Goal: Task Accomplishment & Management: Complete application form

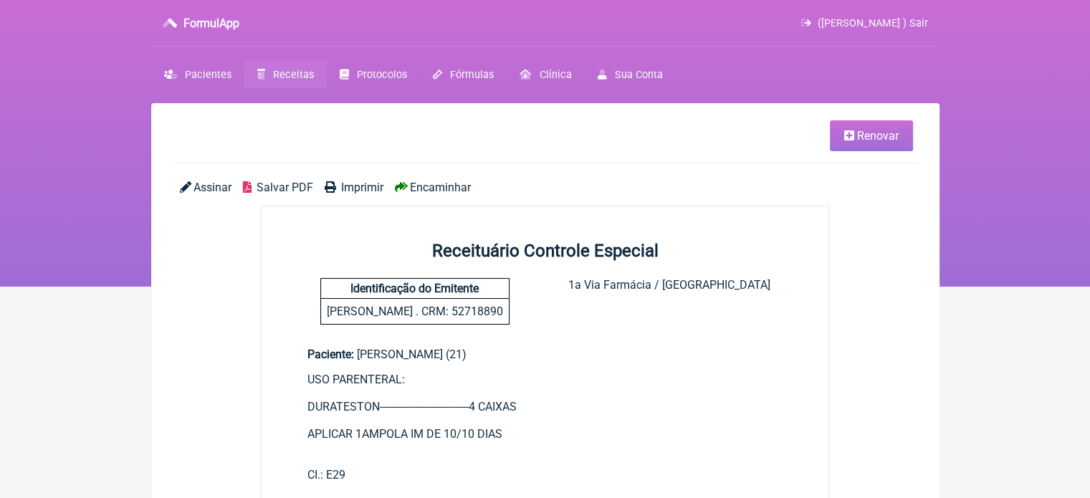
click at [283, 69] on span "Receitas" at bounding box center [293, 75] width 41 height 12
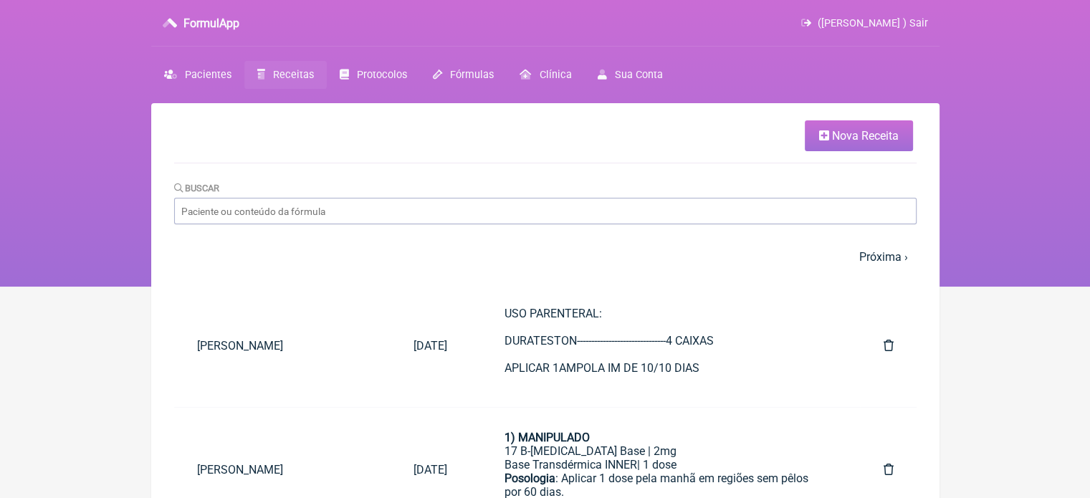
click at [825, 132] on icon at bounding box center [824, 135] width 10 height 11
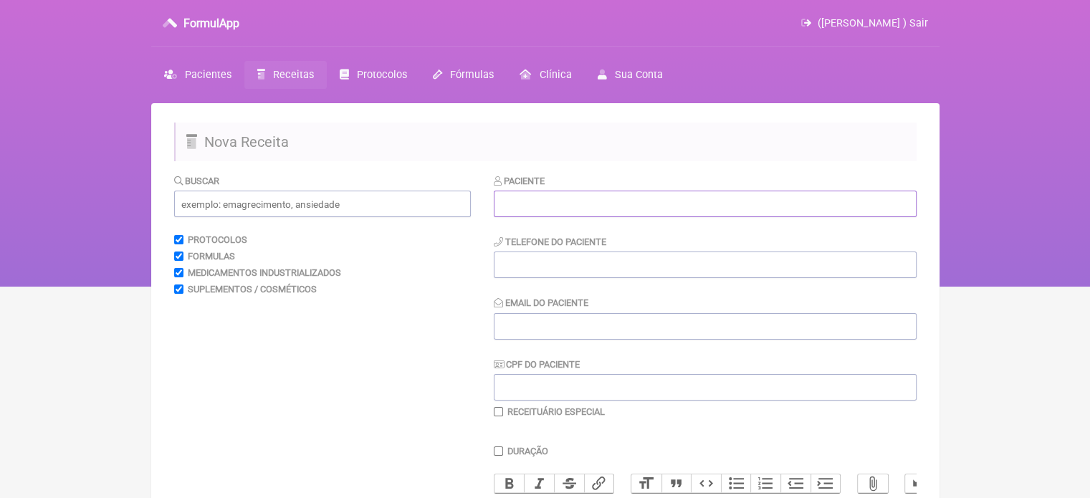
click at [591, 208] on input "text" at bounding box center [705, 204] width 423 height 27
paste input "[PERSON_NAME]"
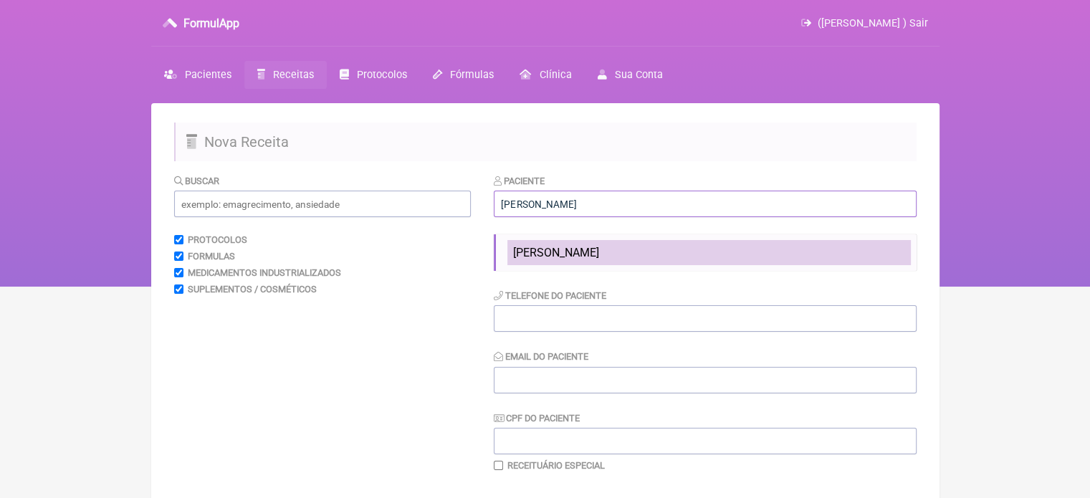
type input "[PERSON_NAME]"
click at [559, 249] on span "[PERSON_NAME]" at bounding box center [556, 253] width 86 height 14
type input "21998226306"
type input "X@X"
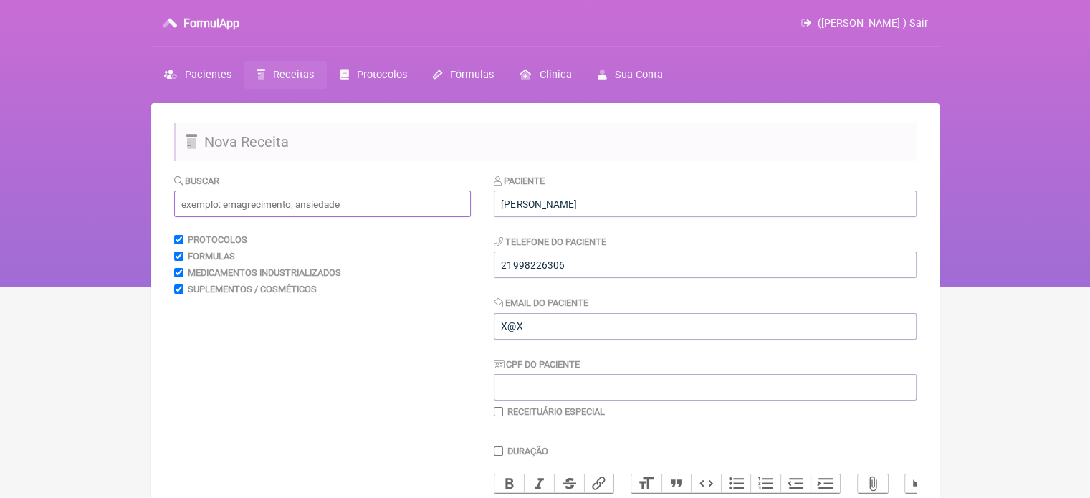
click at [305, 199] on input "text" at bounding box center [322, 204] width 297 height 27
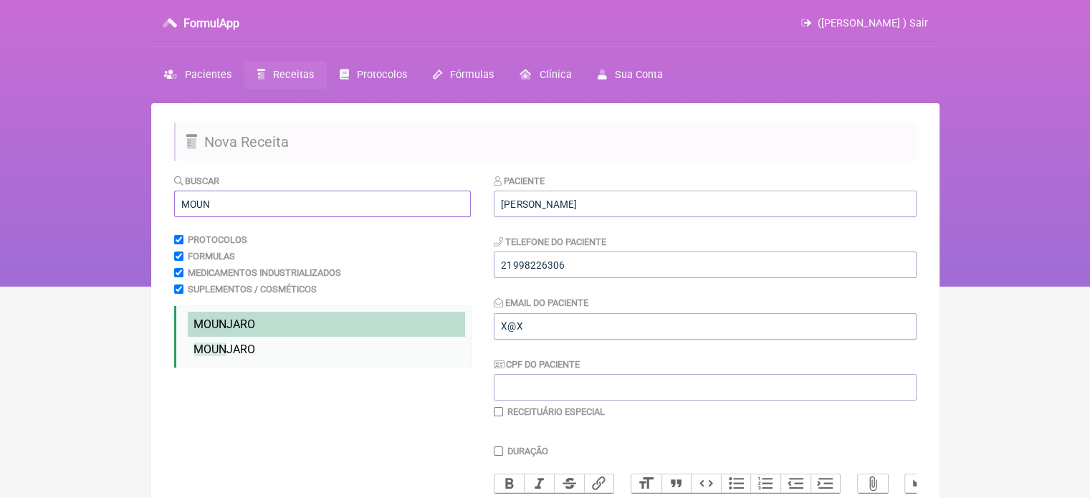
type input "MOUN"
click at [248, 320] on span "MOUN JARO" at bounding box center [225, 325] width 62 height 14
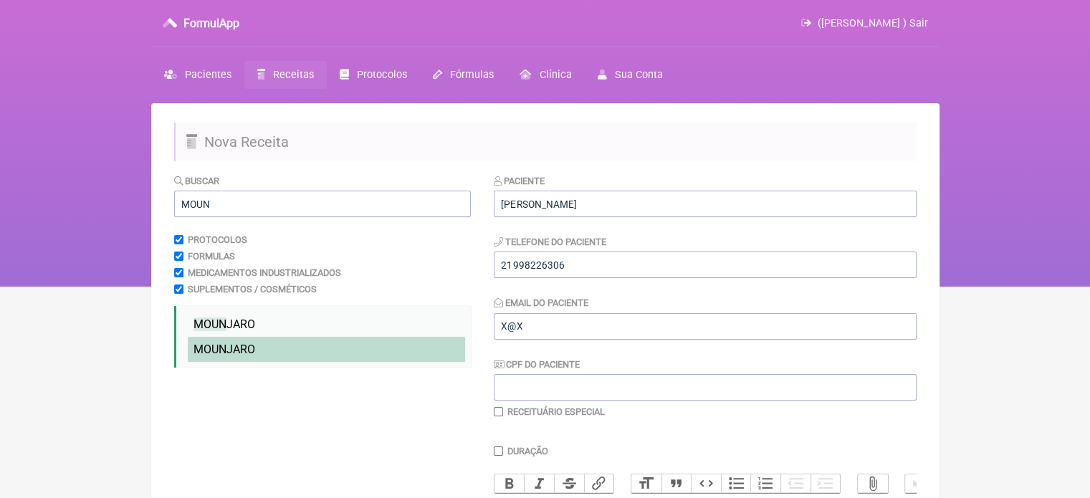
click at [242, 352] on span "MOUN JARO" at bounding box center [225, 350] width 62 height 14
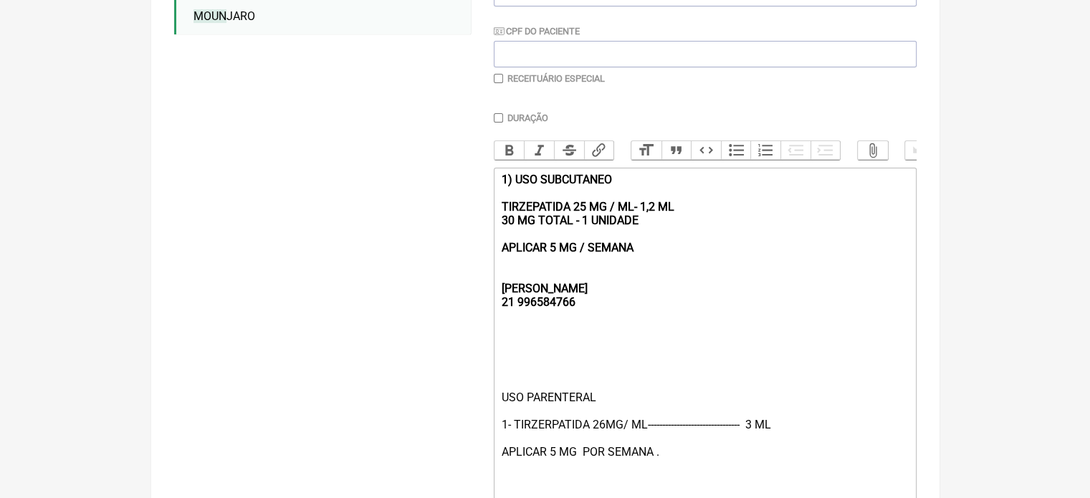
scroll to position [358, 0]
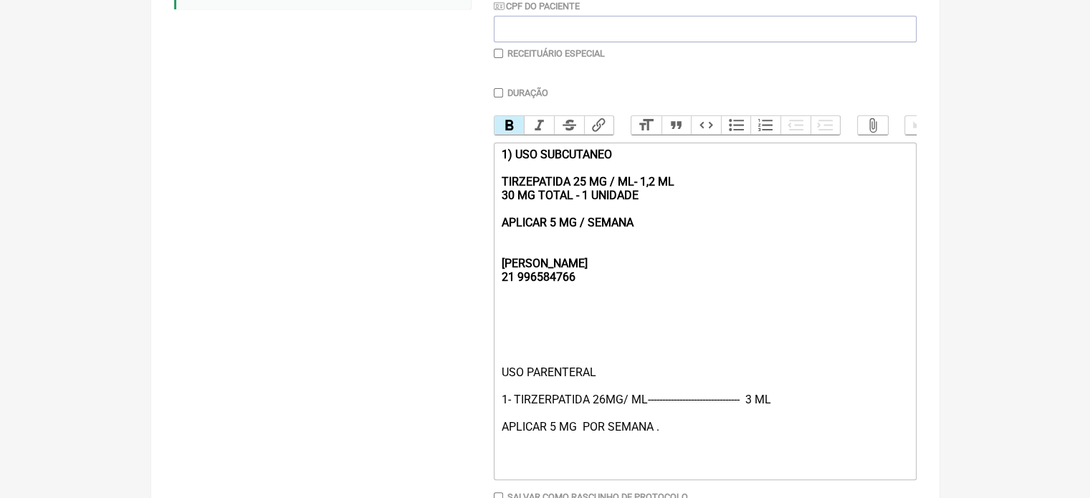
drag, startPoint x: 661, startPoint y: 231, endPoint x: 450, endPoint y: 167, distance: 220.2
click at [450, 167] on form "Buscar MOUN Protocolos Formulas Medicamentos Industrializados Suplementos / Cos…" at bounding box center [545, 186] width 743 height 743
type trix-editor "<div><strong><br><br><br>[PERSON_NAME];<br>21 996584766</strong></div><div><br>…"
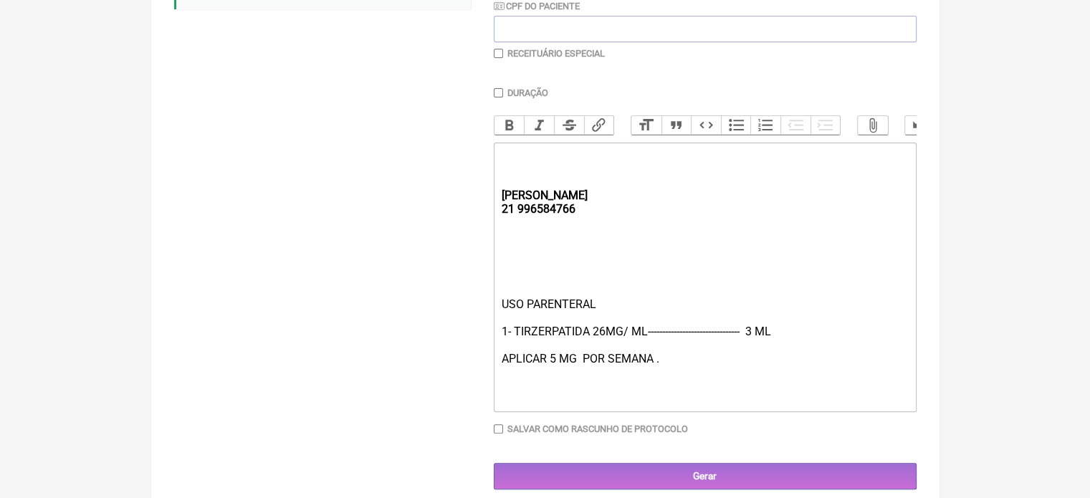
click at [625, 472] on div "Paciente CLAUDIA DE ARAUJO LIMA CARVALHO Telefone do Paciente 21998226306 Email…" at bounding box center [705, 152] width 423 height 675
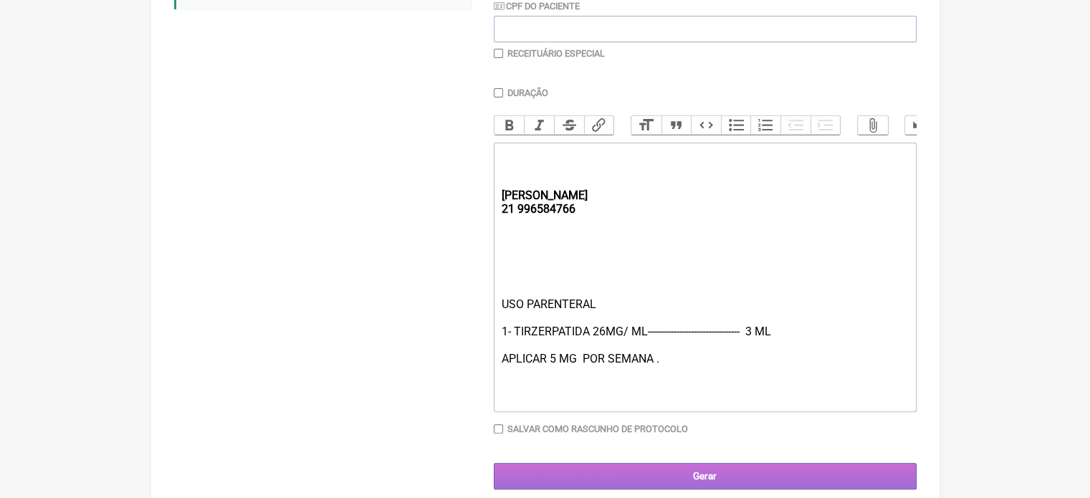
click at [627, 483] on input "Gerar" at bounding box center [705, 476] width 423 height 27
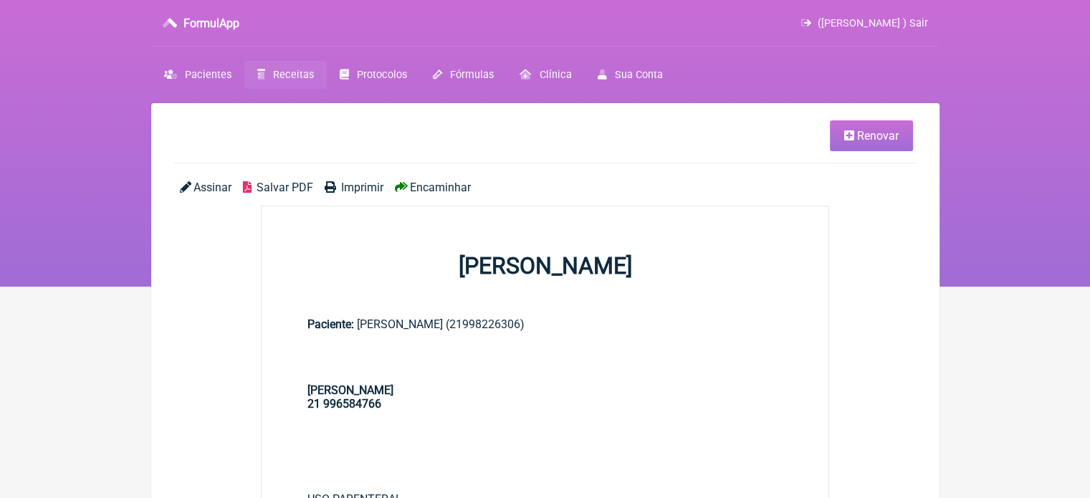
click at [350, 186] on span "Imprimir" at bounding box center [362, 188] width 42 height 14
click at [868, 134] on span "Renovar" at bounding box center [878, 136] width 42 height 14
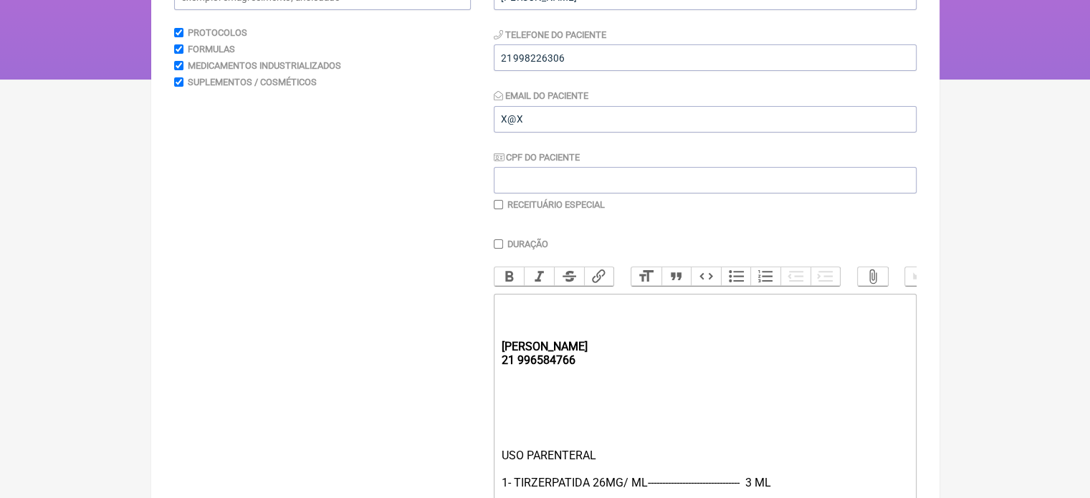
scroll to position [386, 0]
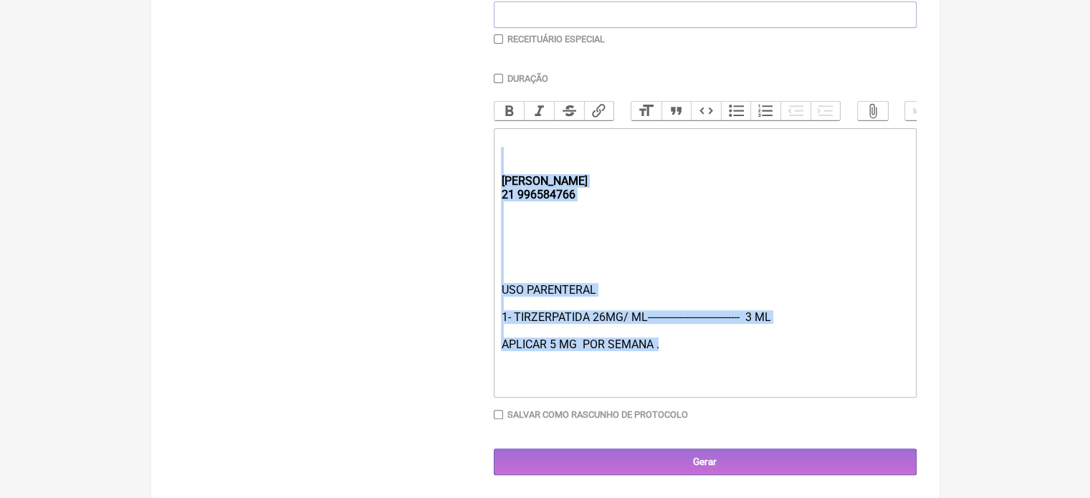
drag, startPoint x: 714, startPoint y: 346, endPoint x: 496, endPoint y: 171, distance: 279.4
click at [496, 171] on trix-editor "[PERSON_NAME] 21 996584766 USO PARENTERAL 1- TIRZERPATIDA 26MG/ ML-------------…" at bounding box center [705, 263] width 423 height 270
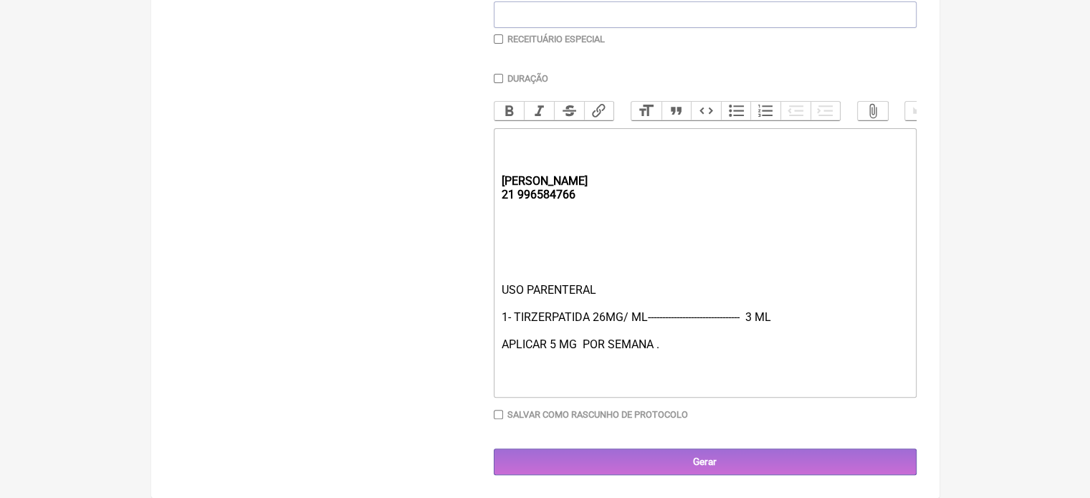
type trix-editor "<div><strong><br><br></strong><br><br><br><br></div>"
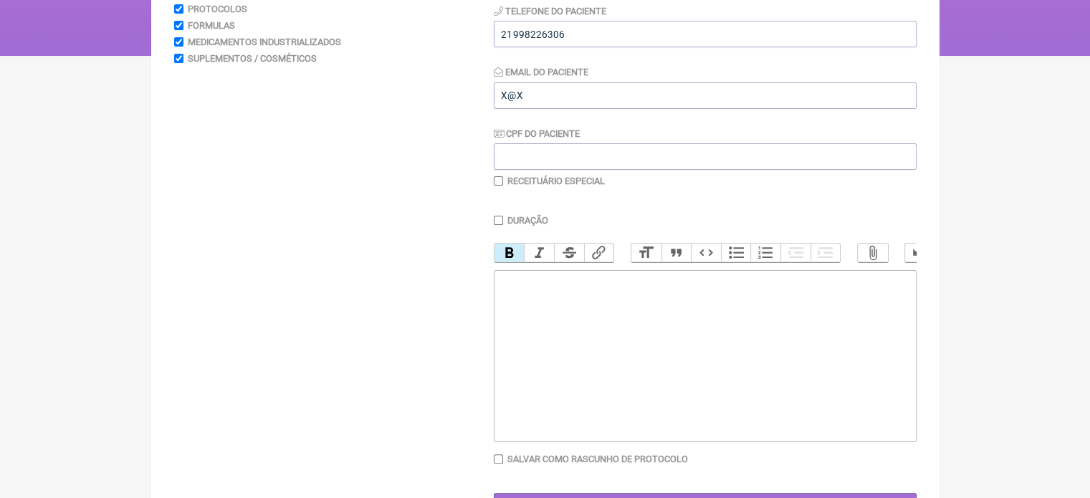
scroll to position [0, 0]
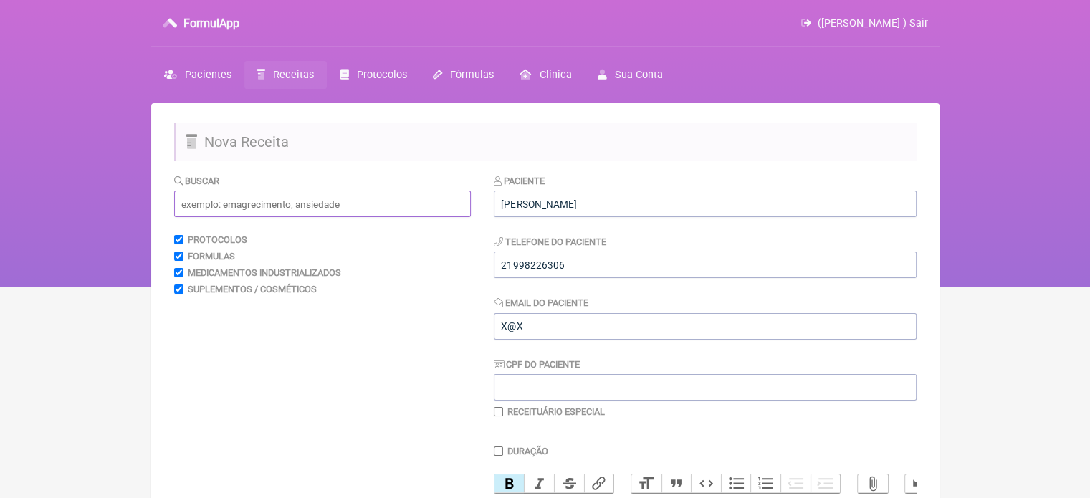
click at [277, 203] on input "text" at bounding box center [322, 204] width 297 height 27
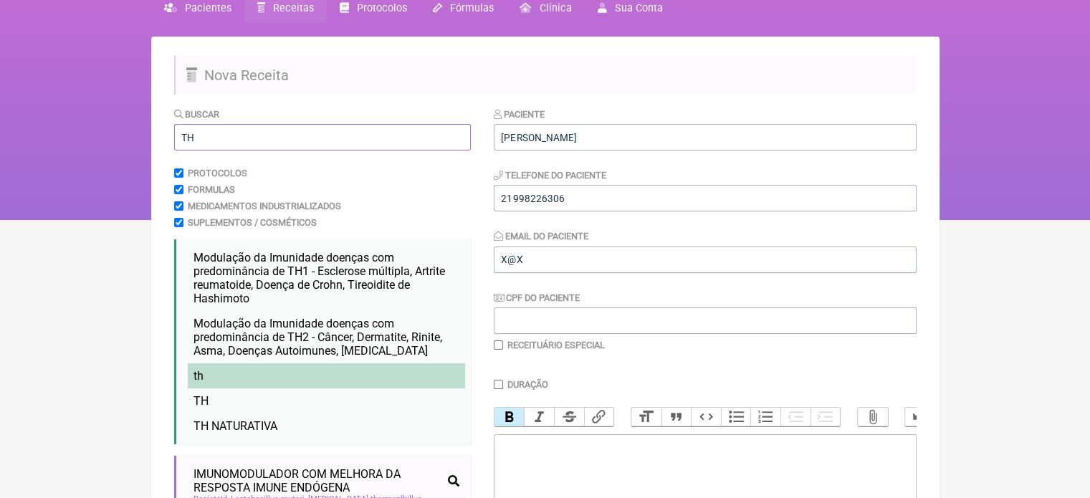
scroll to position [215, 0]
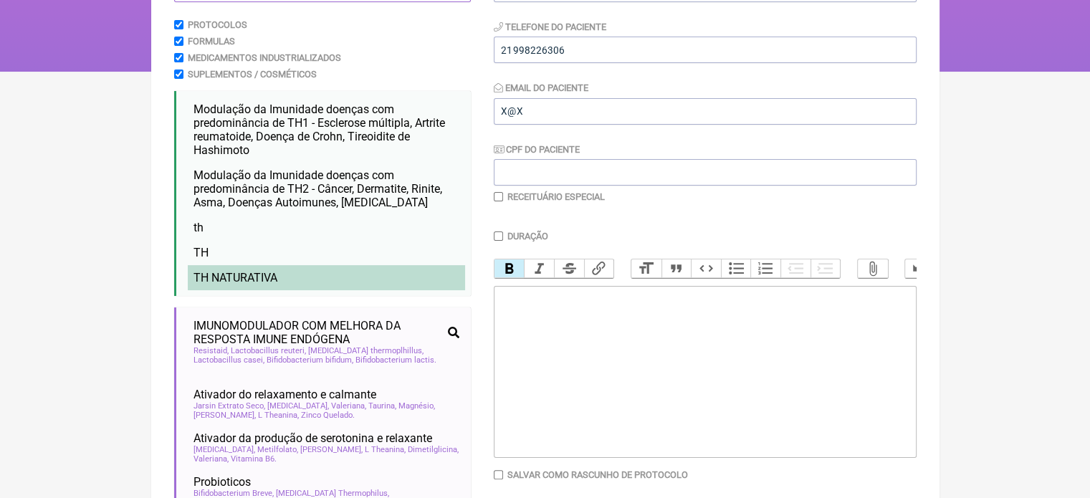
type input "TH"
click at [262, 275] on span "TH NATURATIVA" at bounding box center [236, 278] width 84 height 14
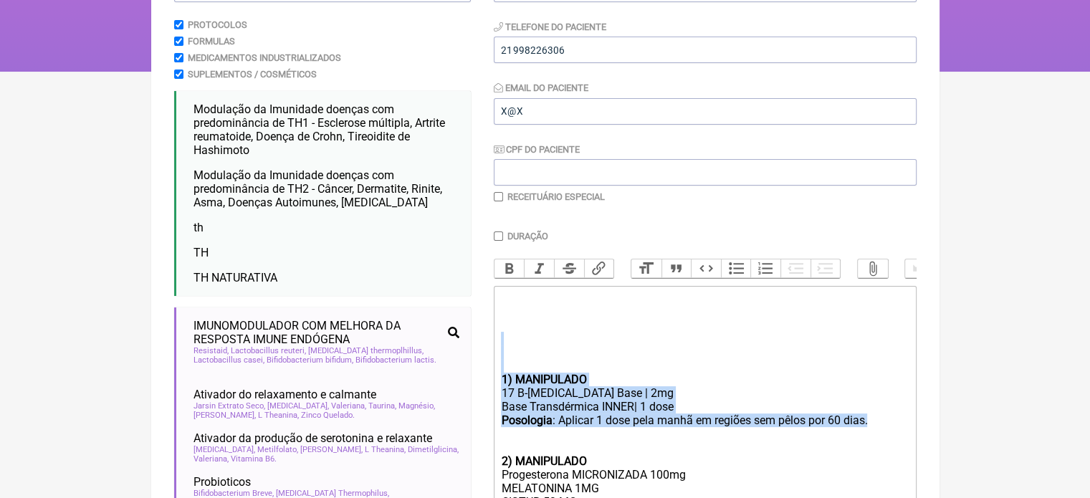
drag, startPoint x: 866, startPoint y: 434, endPoint x: 476, endPoint y: 366, distance: 395.9
click at [476, 366] on form "Buscar TH Protocolos Formulas Medicamentos Industrializados Suplementos / Cosmé…" at bounding box center [545, 407] width 743 height 899
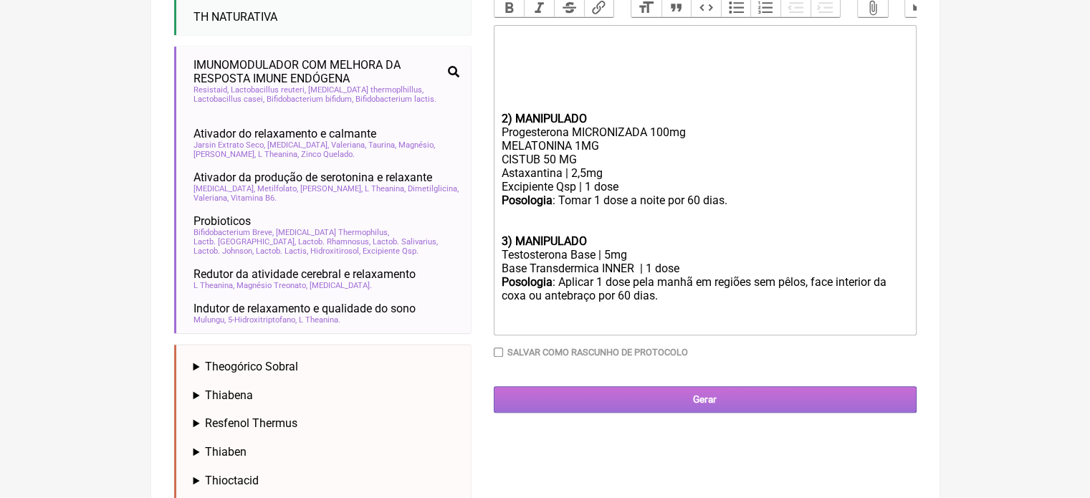
scroll to position [502, 0]
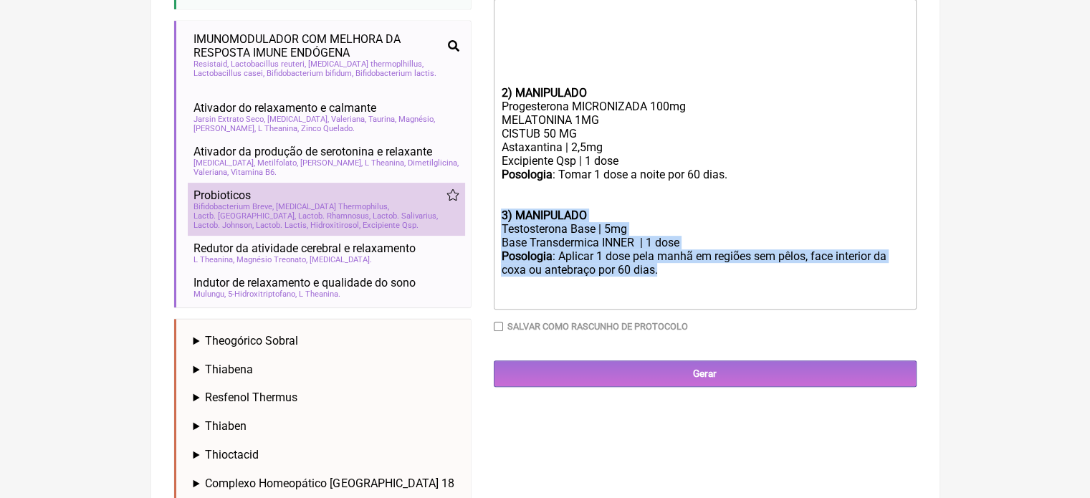
drag, startPoint x: 670, startPoint y: 287, endPoint x: 449, endPoint y: 221, distance: 230.4
click at [449, 221] on form "Buscar TH Protocolos Formulas Medicamentos Industrializados Suplementos / Cosmé…" at bounding box center [545, 121] width 743 height 899
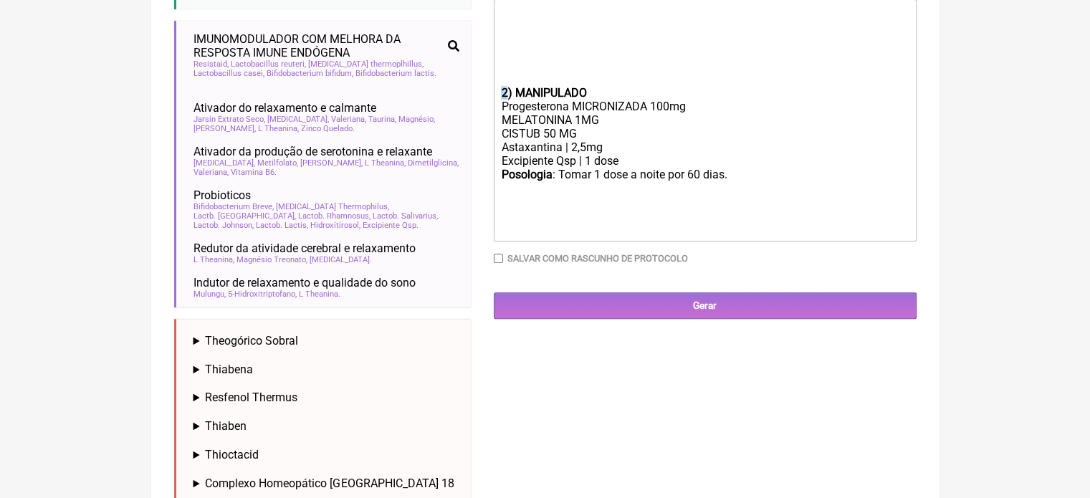
drag, startPoint x: 505, startPoint y: 108, endPoint x: 493, endPoint y: 108, distance: 11.5
click at [494, 108] on trix-editor "2) MANIPULADO Progesterona MICRONIZADA 100mg MELATONINA 1MG CISTUB 50 MG Astaxa…" at bounding box center [705, 120] width 423 height 242
type trix-editor "<div><strong><br><br></strong><br><br><br><br></div><div><strong>1) MANIPULADO<…"
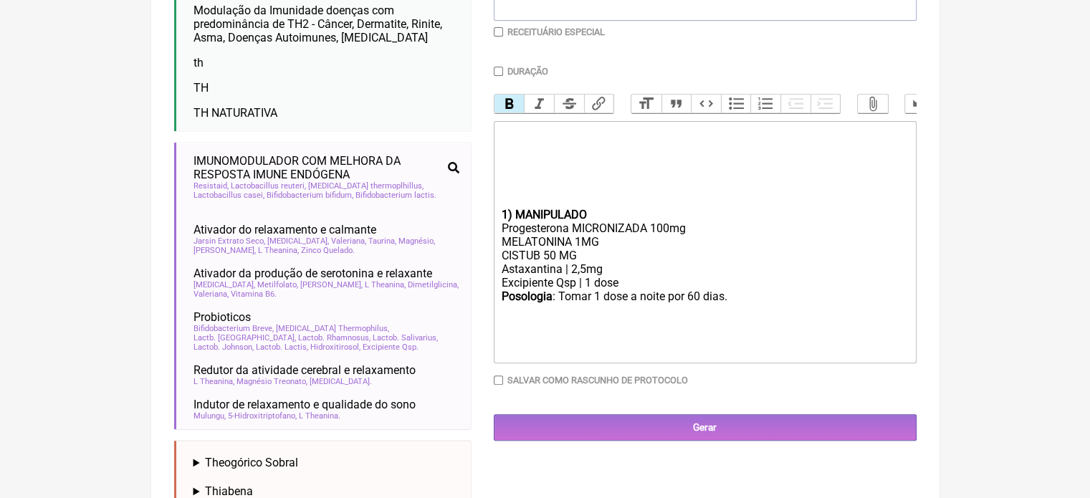
scroll to position [358, 0]
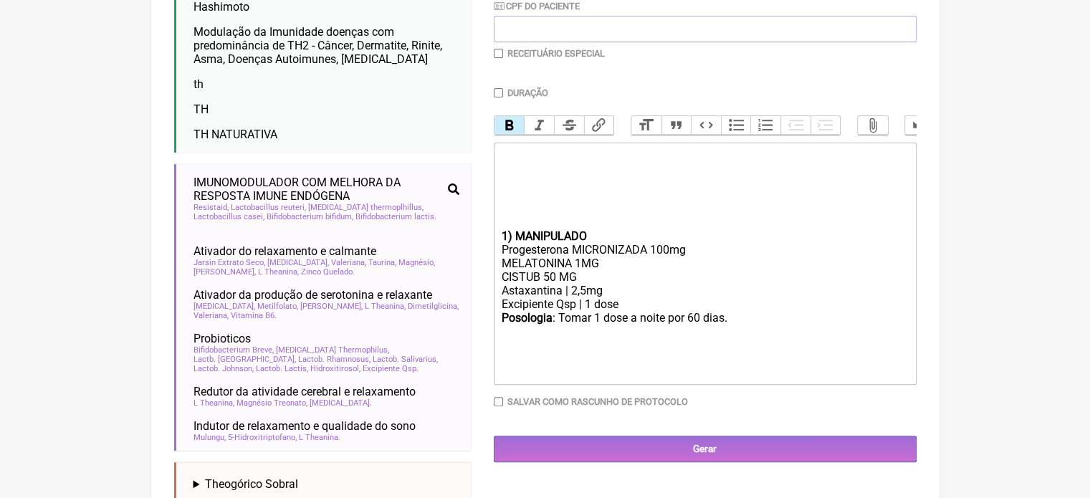
click at [500, 91] on input "Duração" at bounding box center [498, 92] width 9 height 9
checkbox input "true"
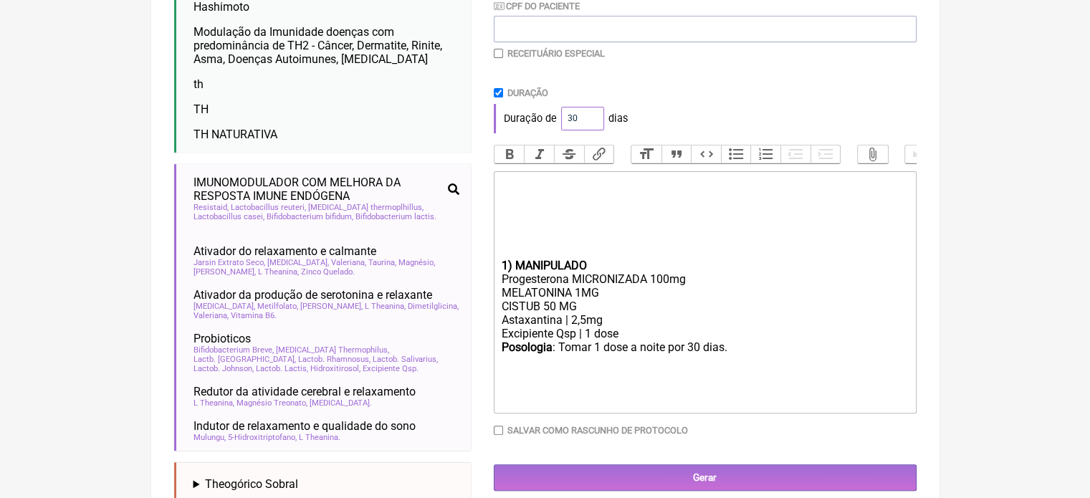
drag, startPoint x: 580, startPoint y: 119, endPoint x: 558, endPoint y: 123, distance: 22.6
click at [558, 123] on div "Duração de 30 dias" at bounding box center [705, 118] width 423 height 29
type input "60"
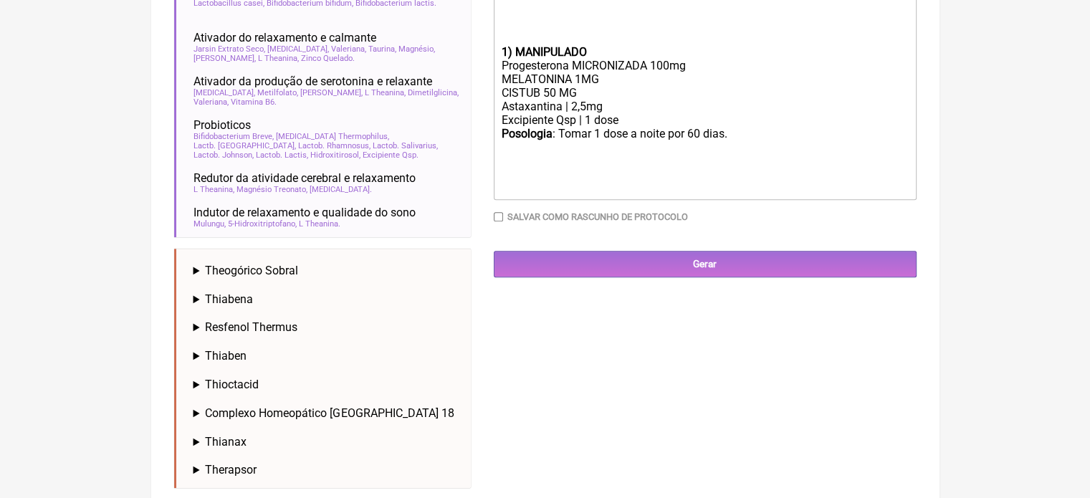
scroll to position [573, 0]
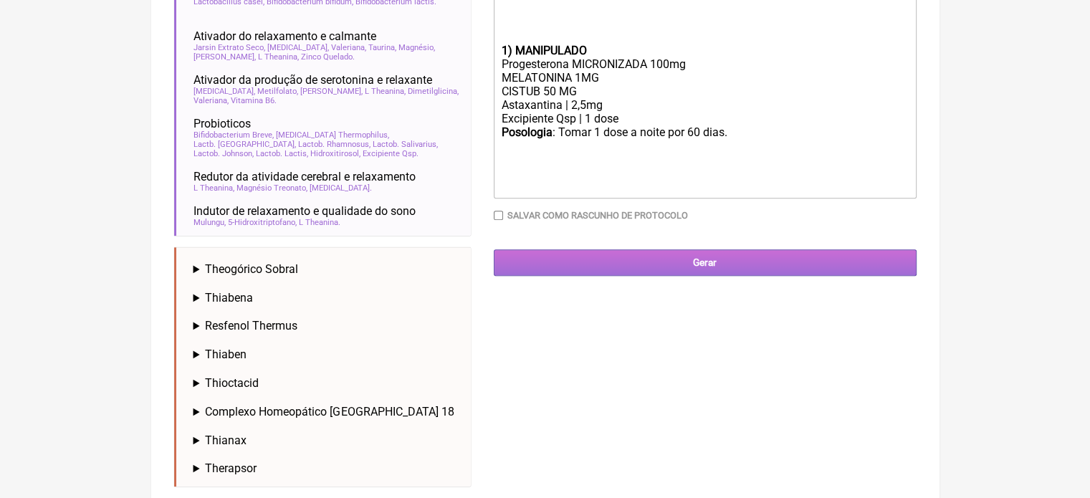
click at [657, 276] on input "Gerar" at bounding box center [705, 262] width 423 height 27
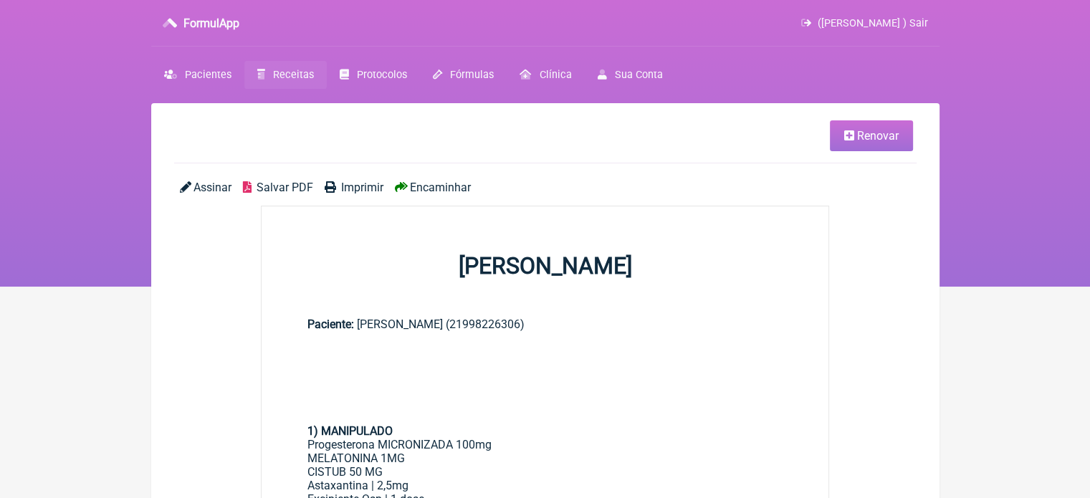
click at [341, 185] on span "Imprimir" at bounding box center [362, 188] width 42 height 14
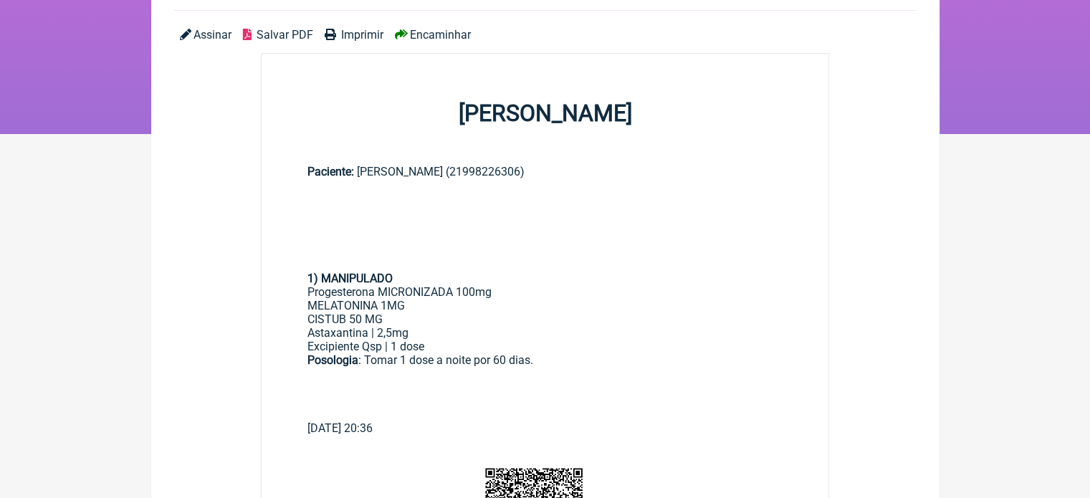
scroll to position [215, 0]
